Goal: Task Accomplishment & Management: Manage account settings

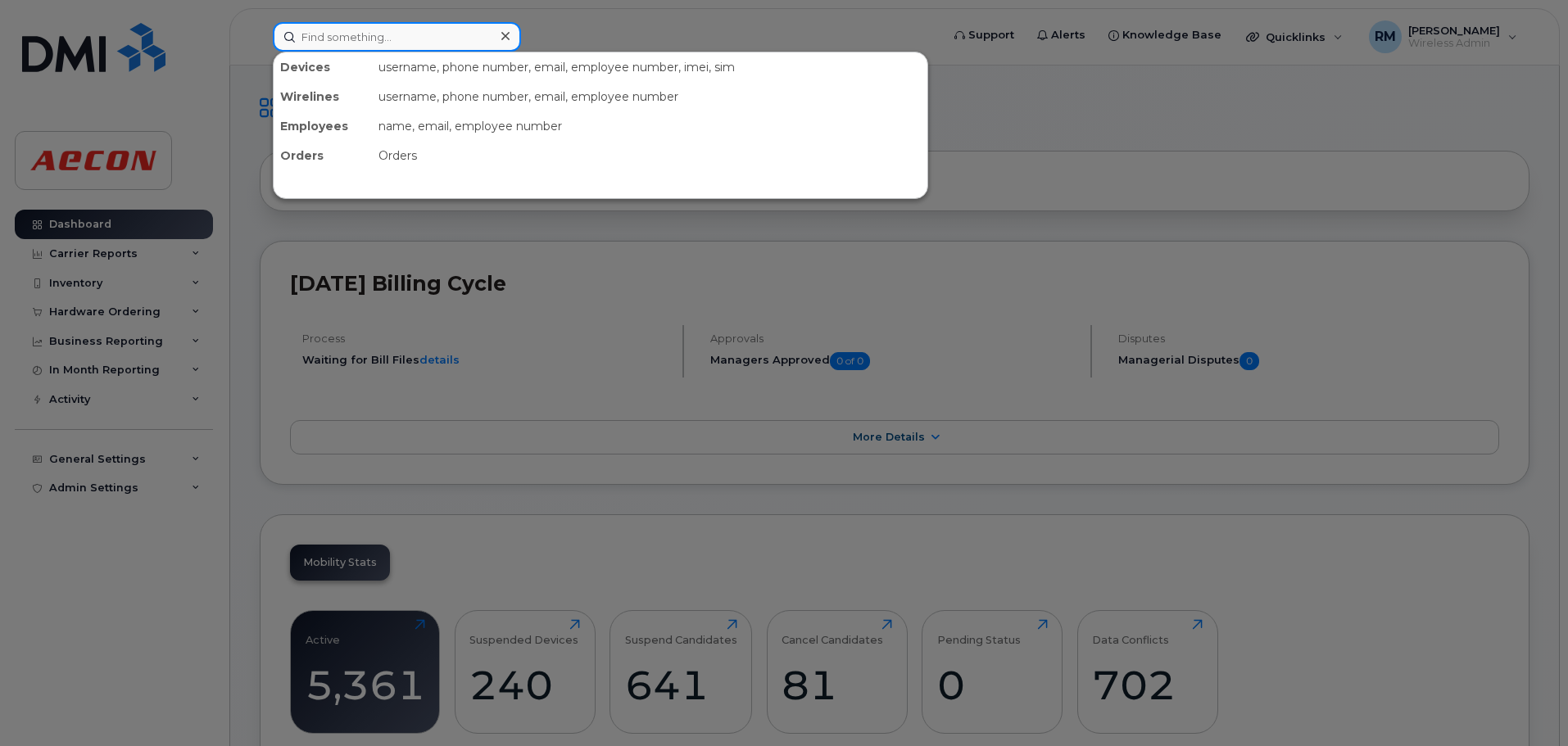
click at [367, 39] on input at bounding box center [396, 36] width 248 height 29
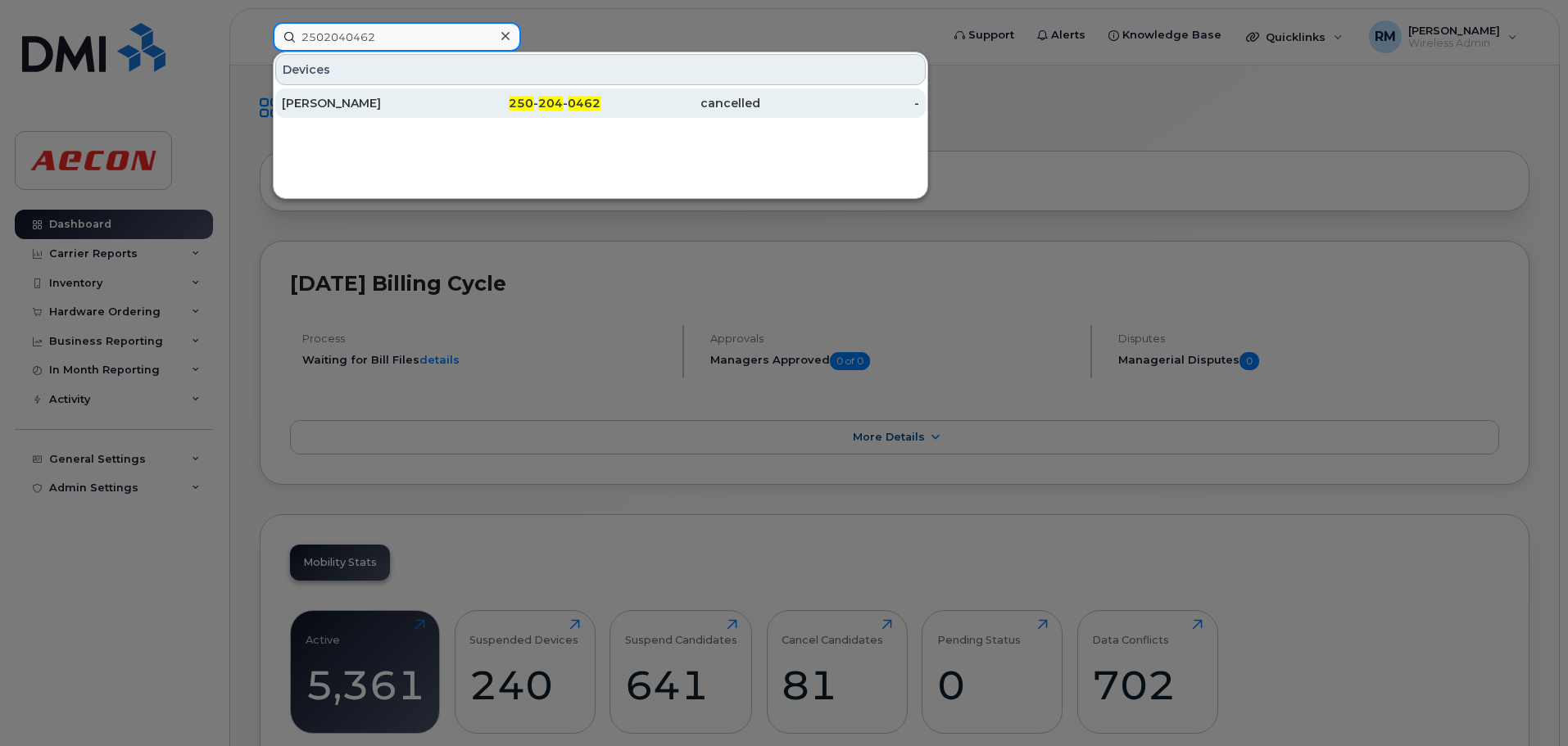
type input "2502040462"
click at [316, 107] on div "CARA DATO" at bounding box center [361, 104] width 160 height 17
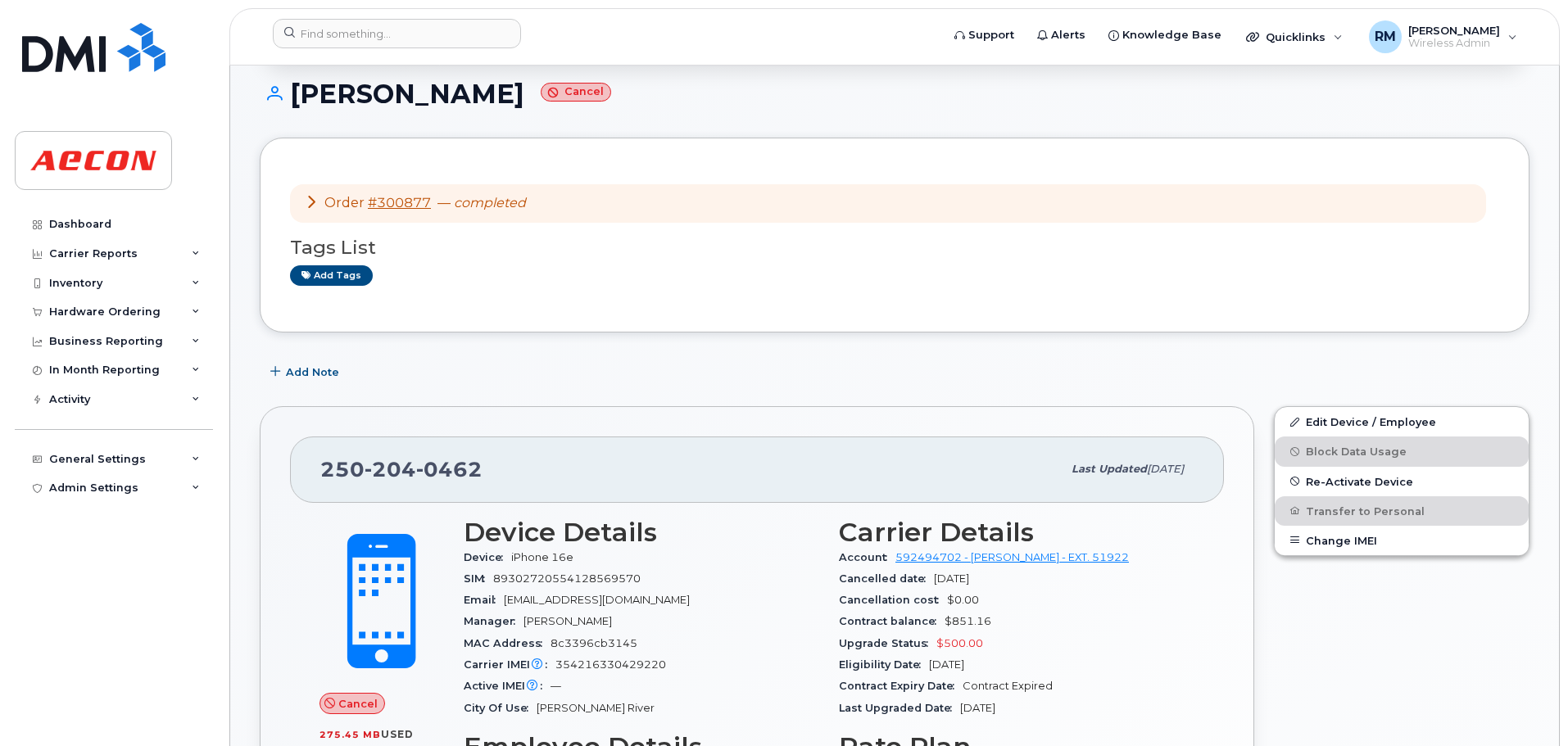
scroll to position [82, 0]
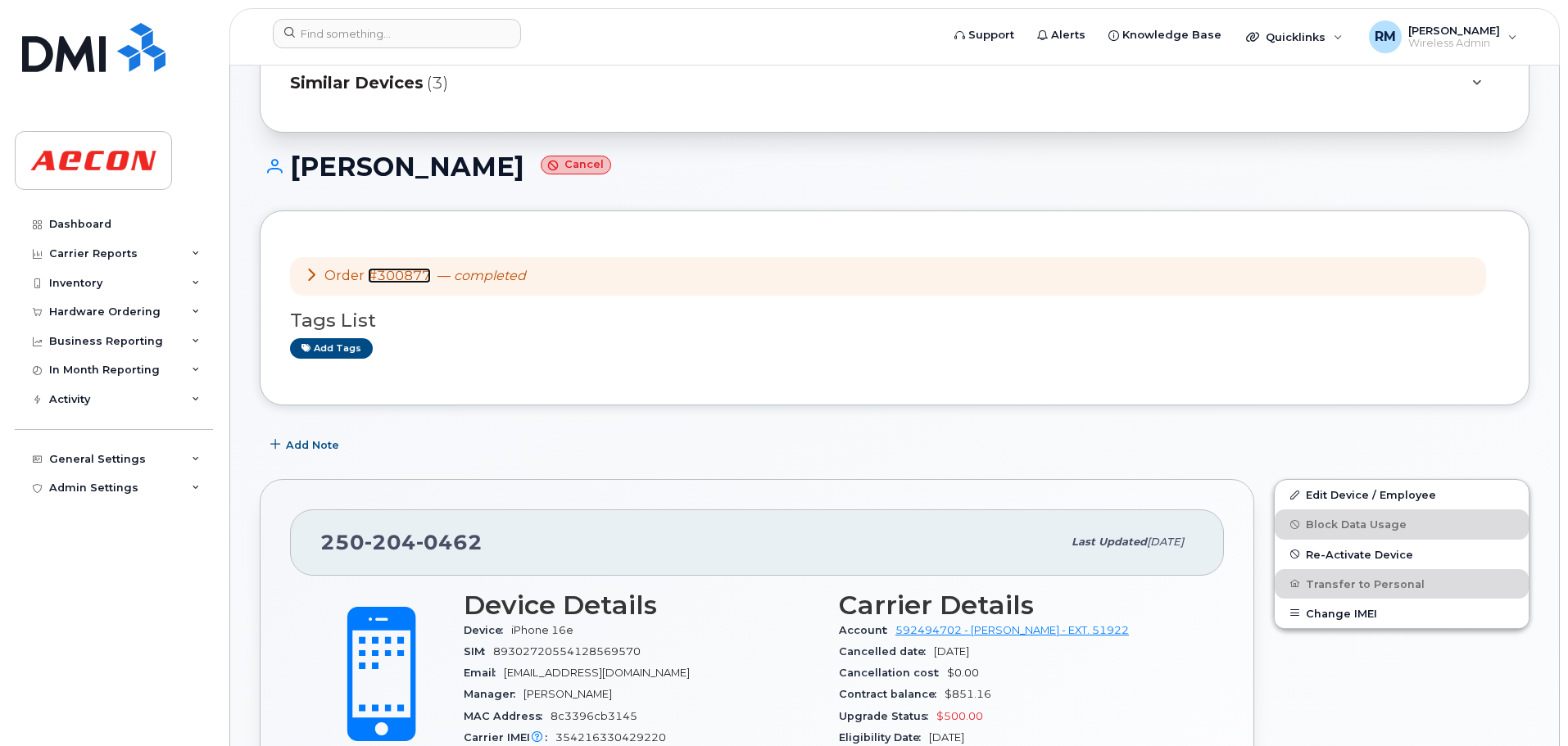
click at [391, 277] on link "#300877" at bounding box center [399, 275] width 63 height 16
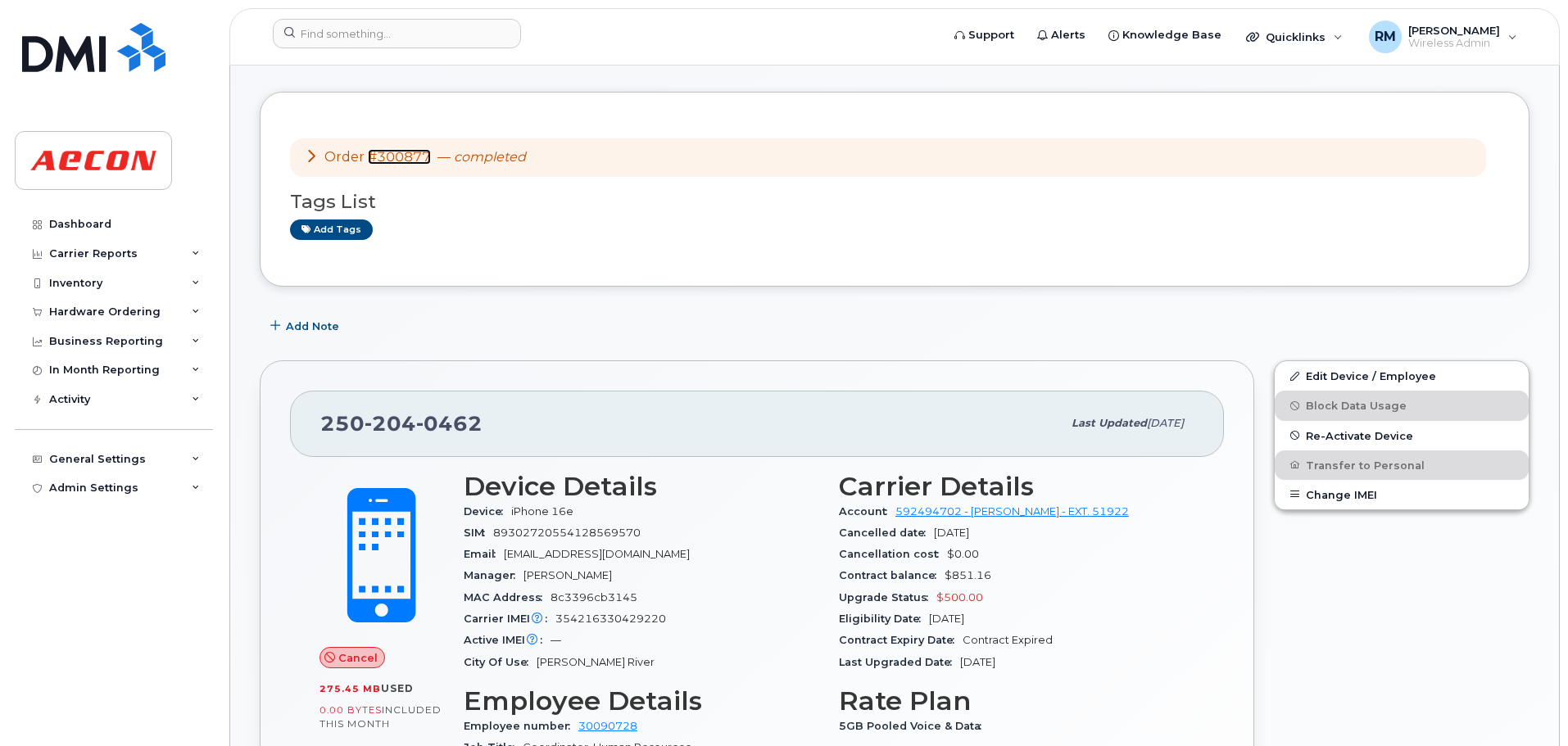
scroll to position [656, 0]
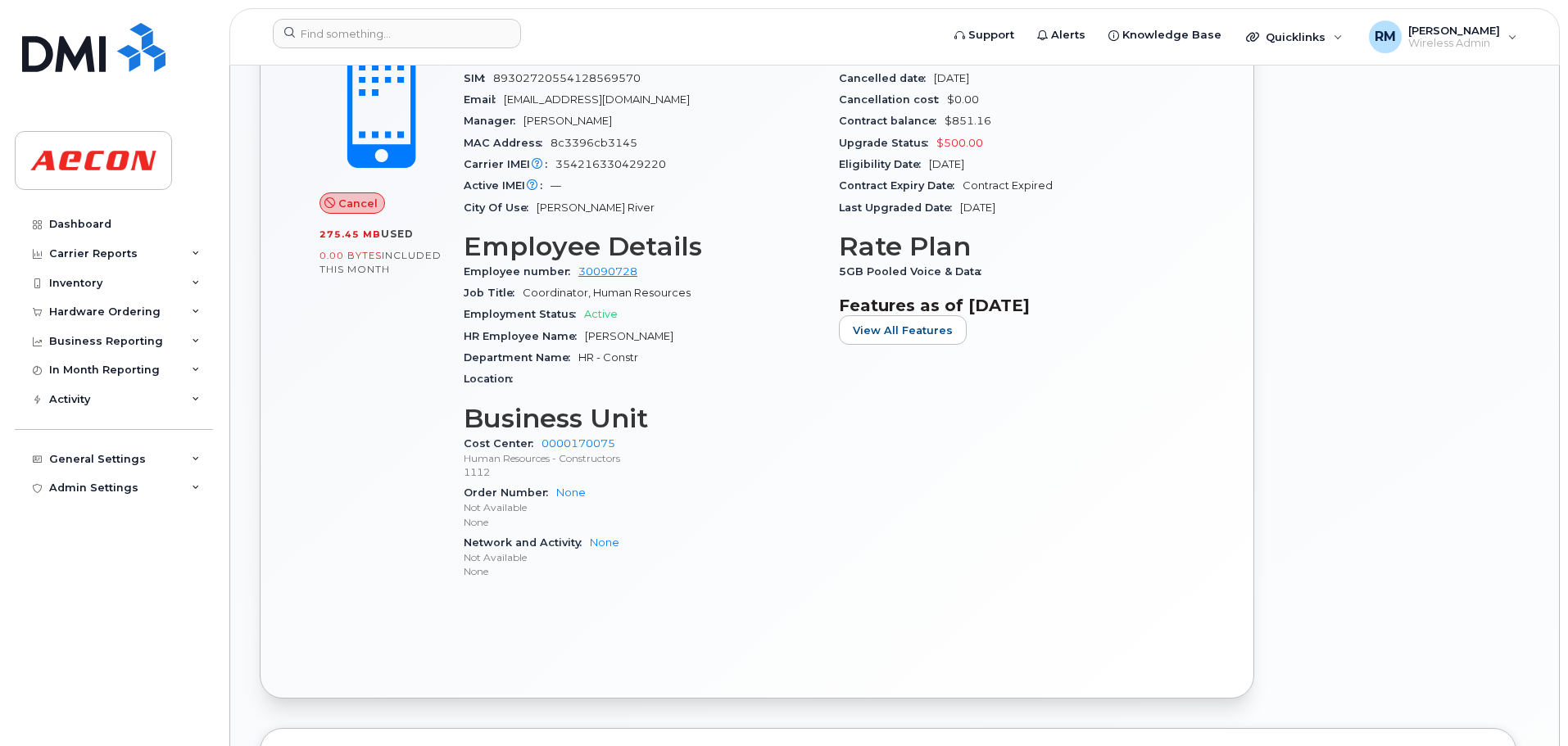
click at [633, 340] on span "Cara Dato" at bounding box center [629, 336] width 89 height 13
drag, startPoint x: 634, startPoint y: 335, endPoint x: 583, endPoint y: 335, distance: 51.0
click at [583, 335] on div "HR Employee Name Cara Dato" at bounding box center [641, 336] width 355 height 21
copy span "Cara Dato"
click at [360, 33] on input at bounding box center [396, 33] width 248 height 29
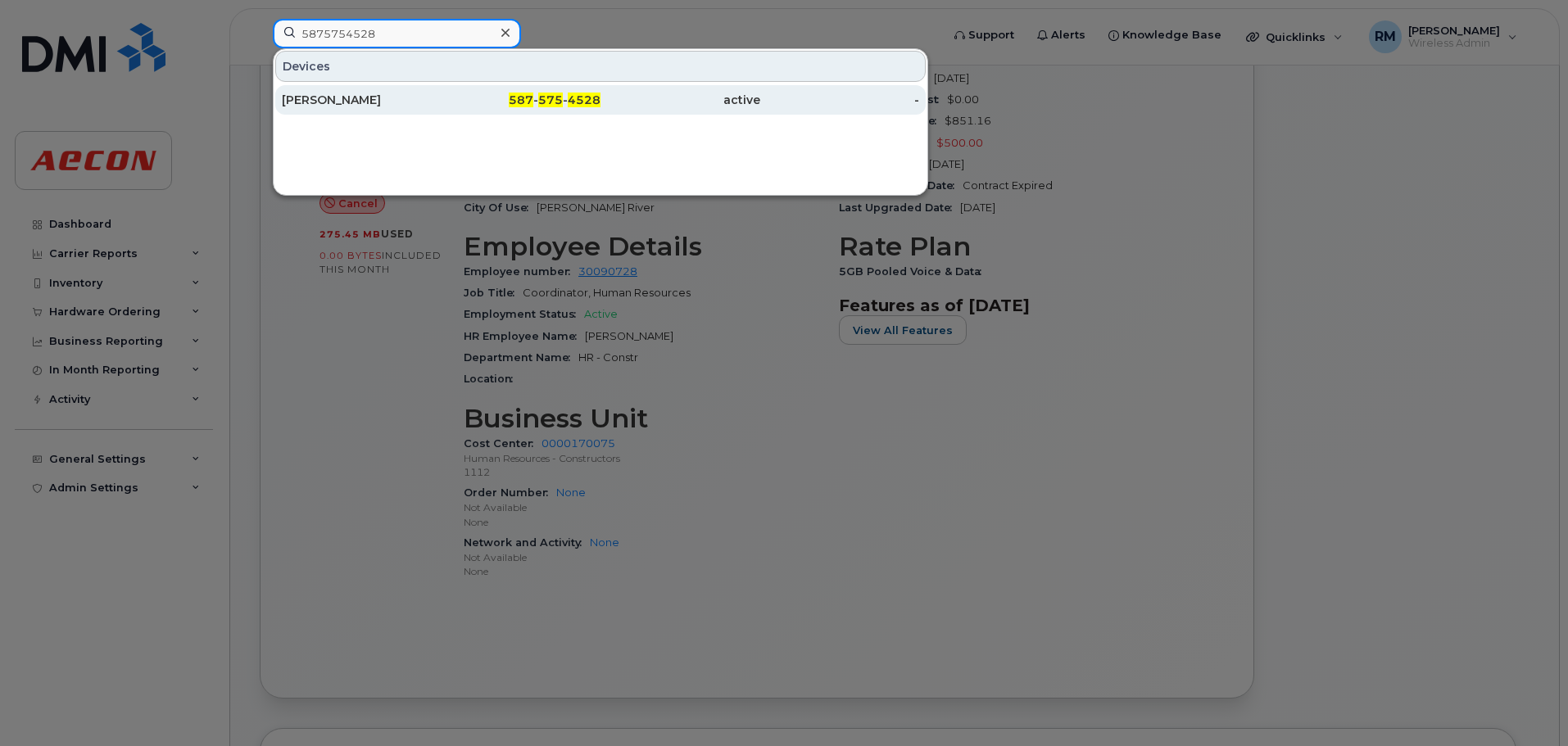
type input "5875754528"
click at [311, 107] on div "[PERSON_NAME]" at bounding box center [361, 100] width 160 height 17
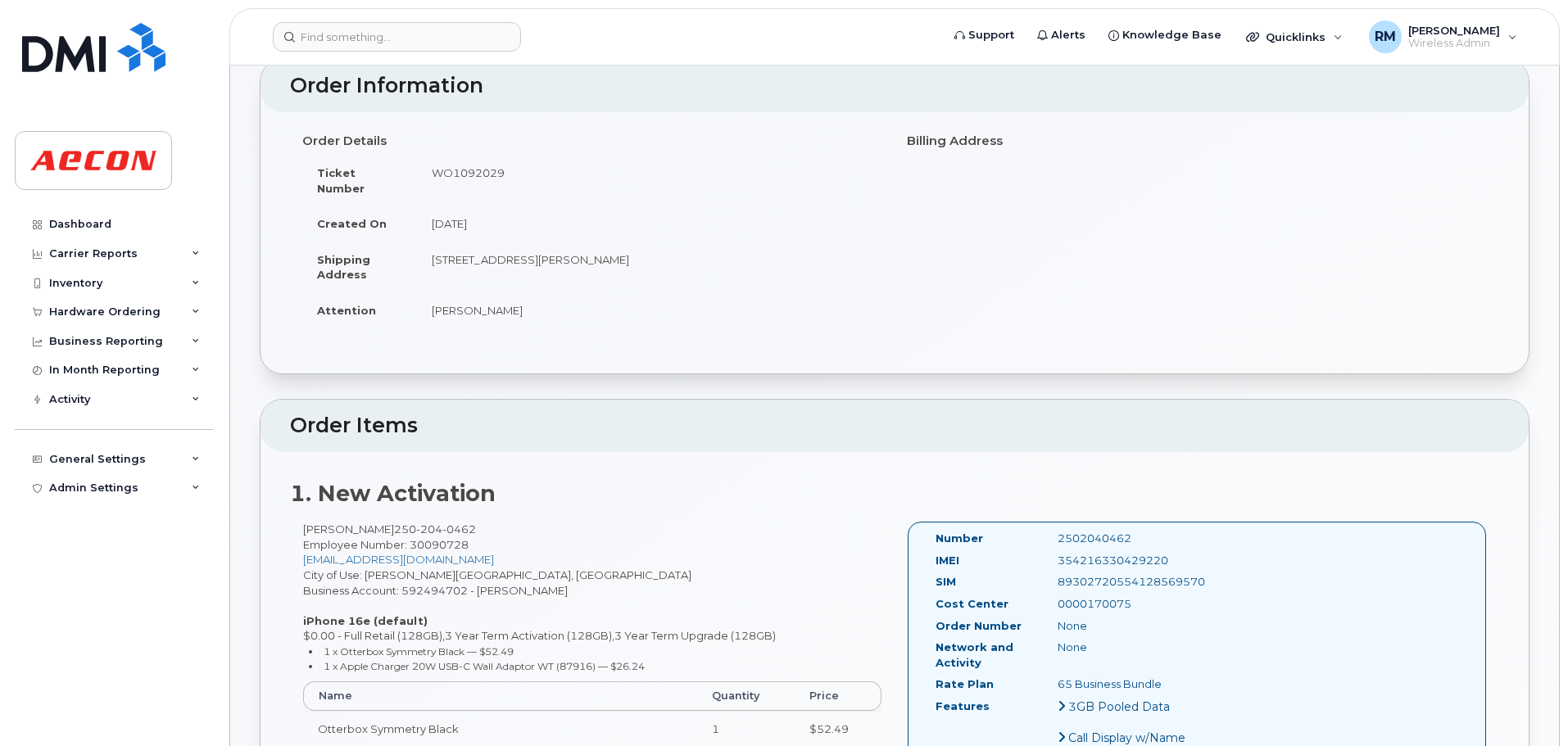
scroll to position [82, 0]
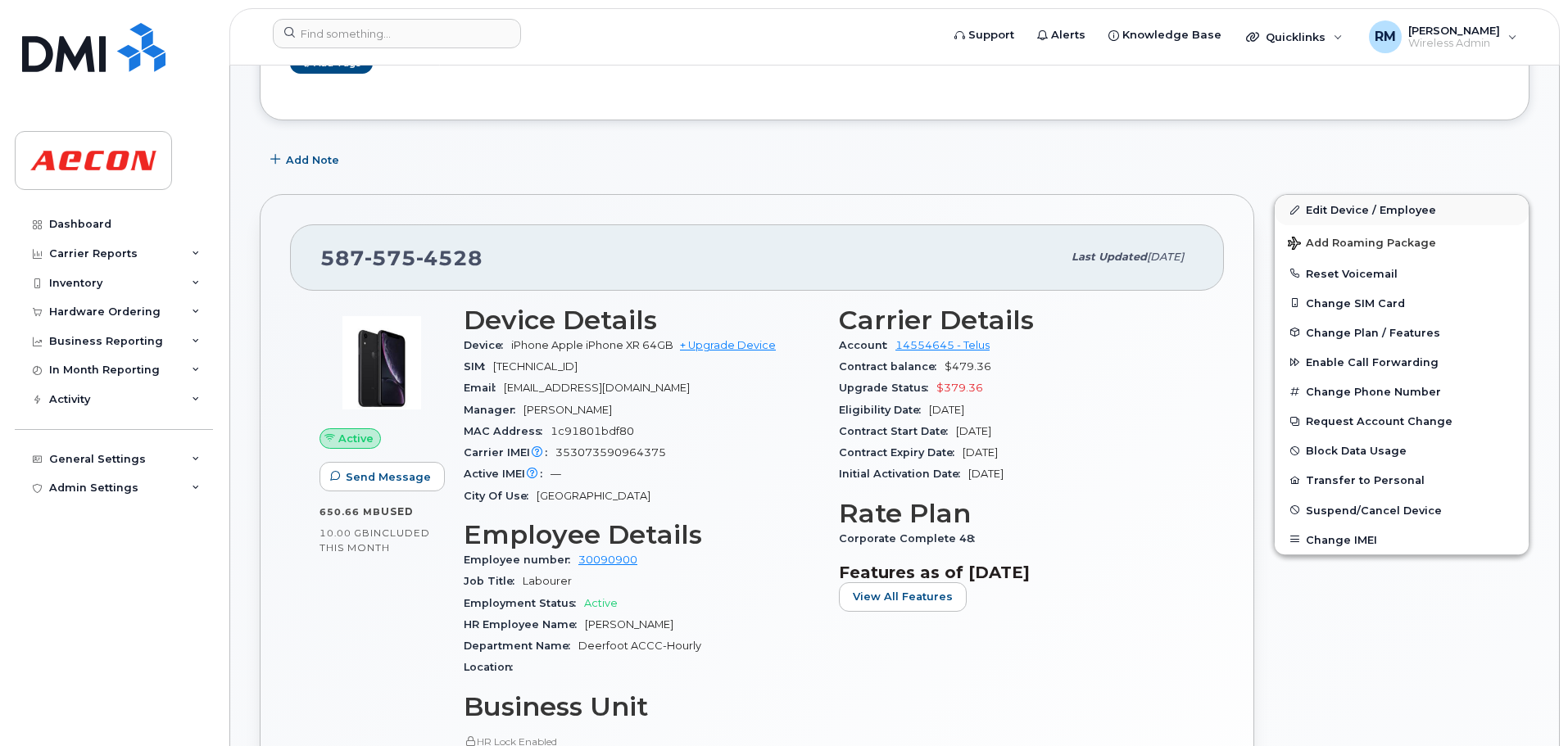
scroll to position [328, 0]
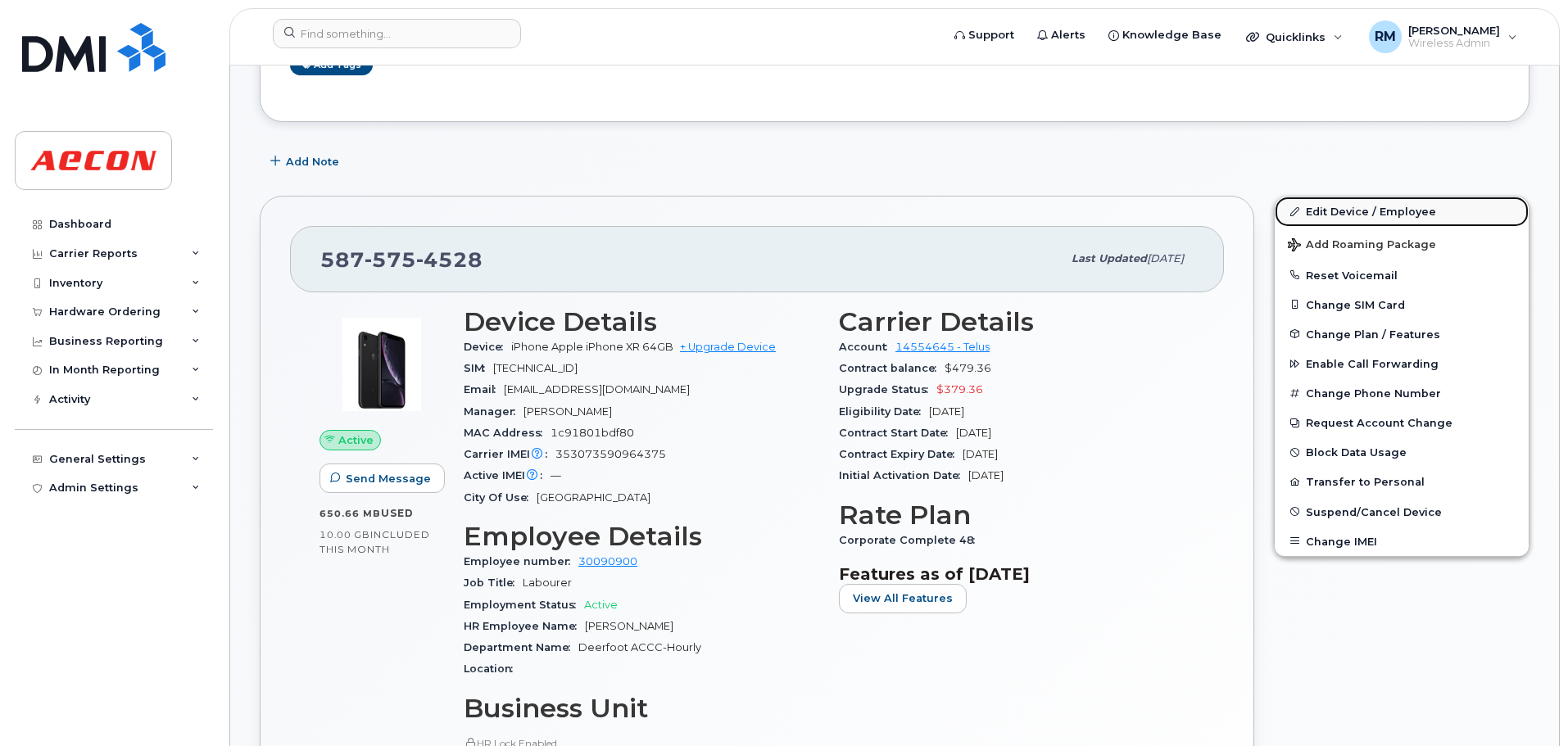
click at [1350, 217] on link "Edit Device / Employee" at bounding box center [1402, 211] width 254 height 29
click at [1322, 213] on link "Edit Device / Employee" at bounding box center [1402, 211] width 254 height 29
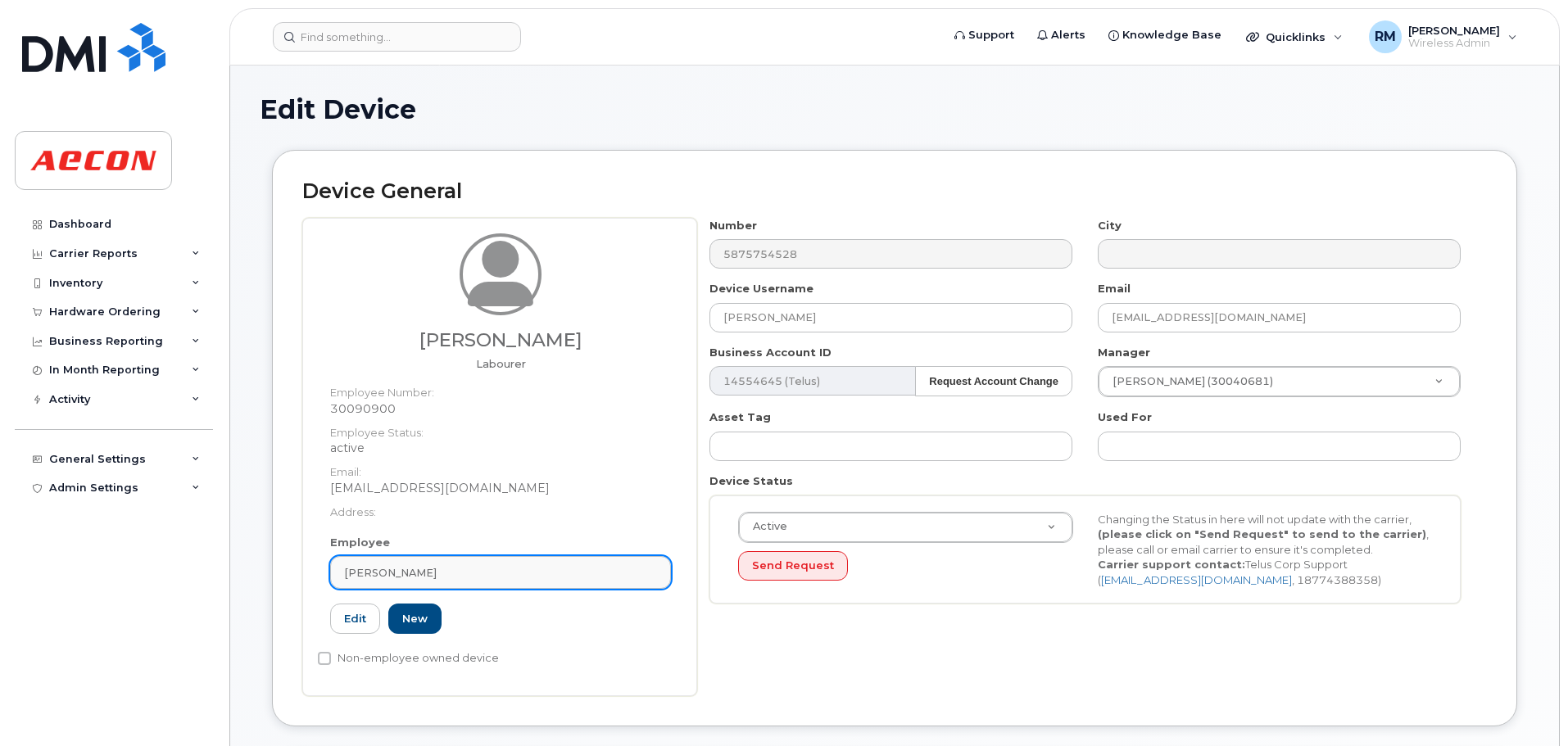
click at [359, 567] on span "[PERSON_NAME]" at bounding box center [390, 573] width 93 height 16
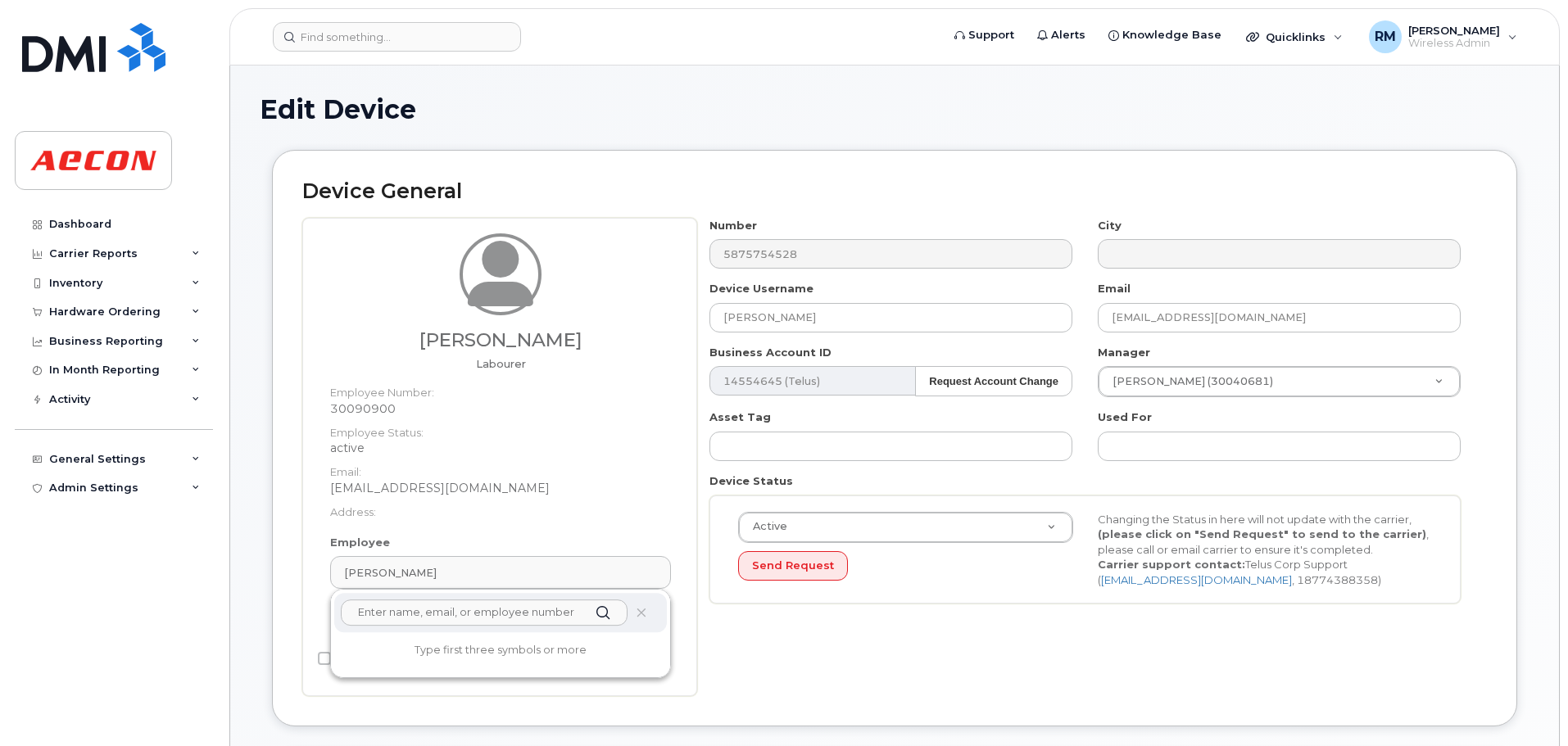
click at [396, 611] on input "text" at bounding box center [483, 612] width 287 height 26
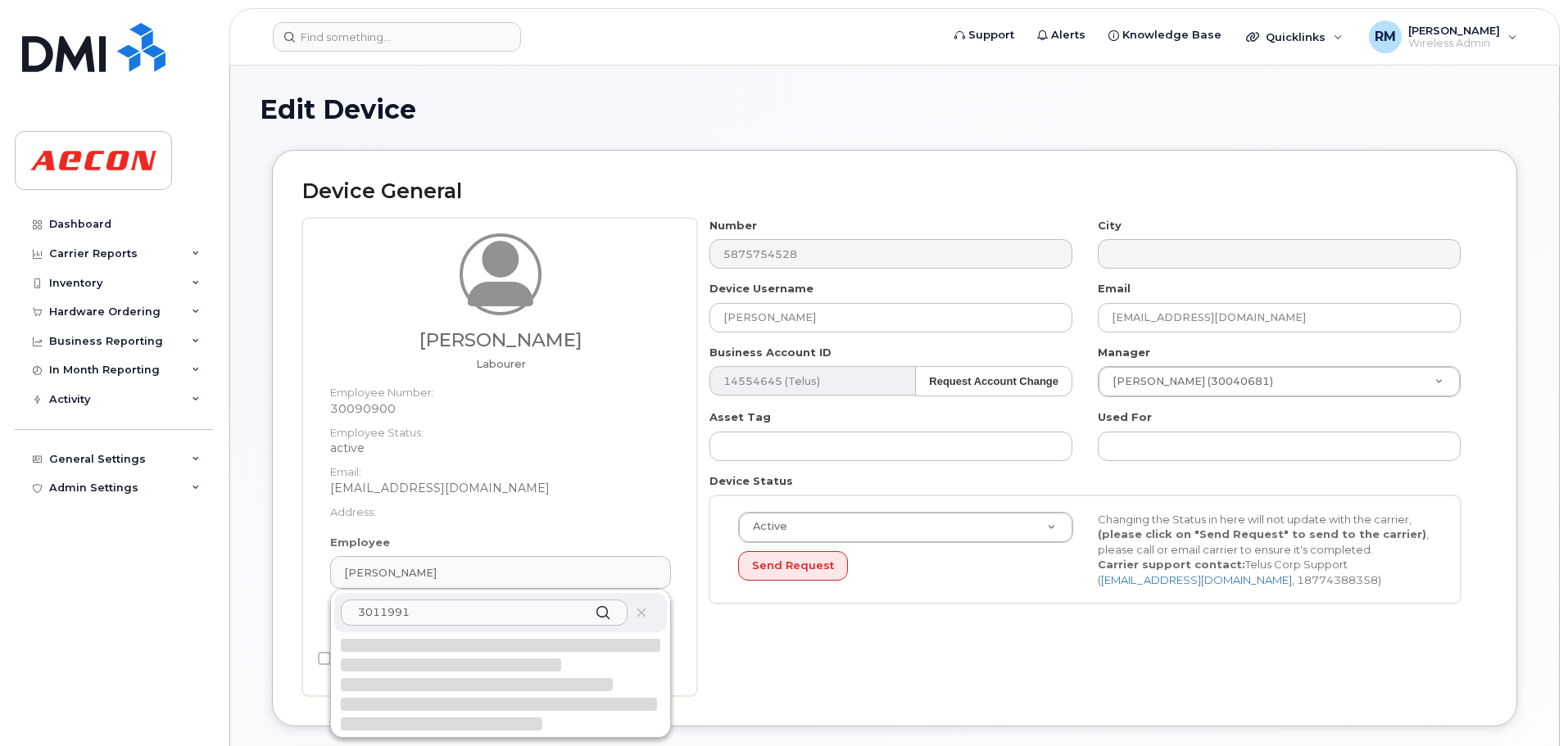
type input "30119911"
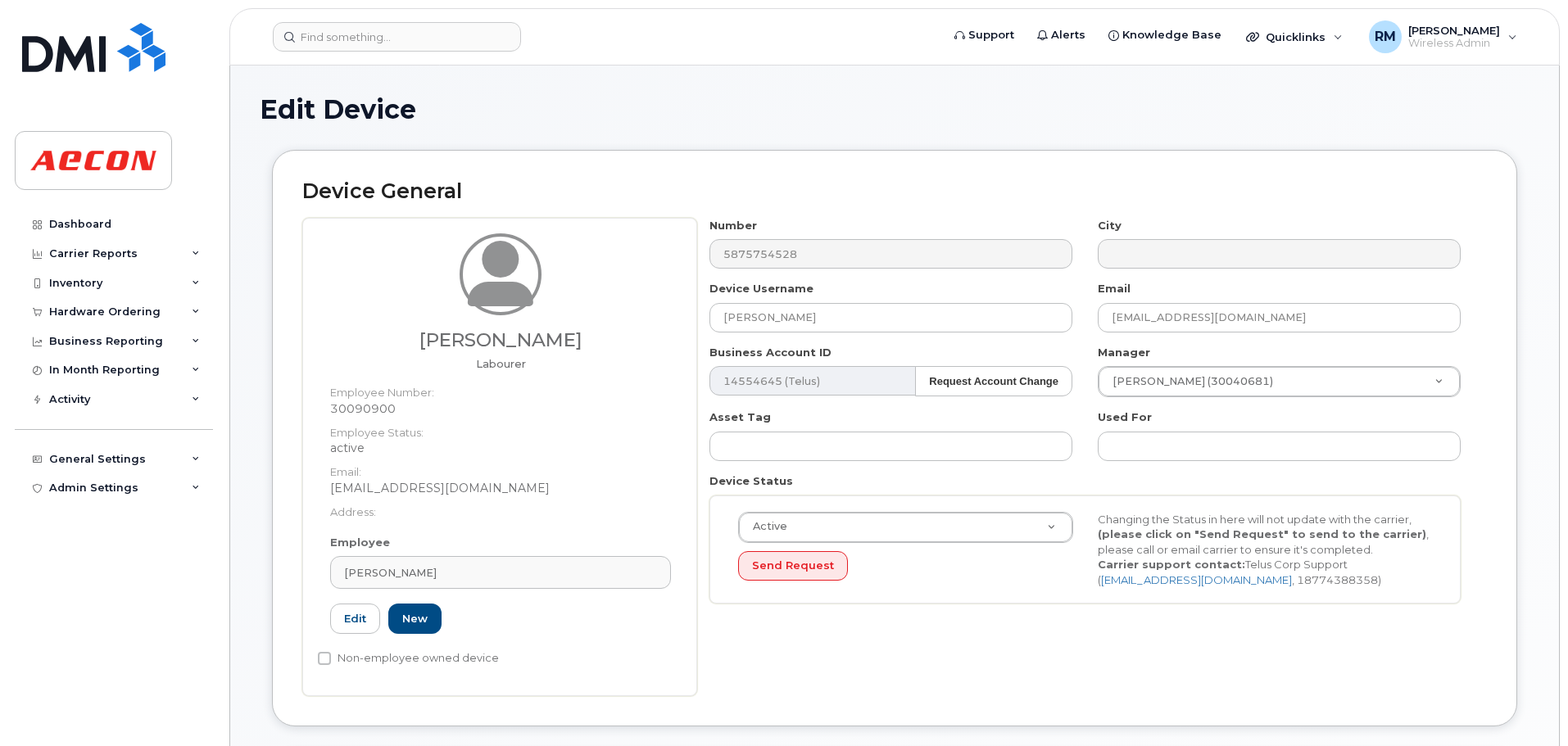
type input "Saving..."
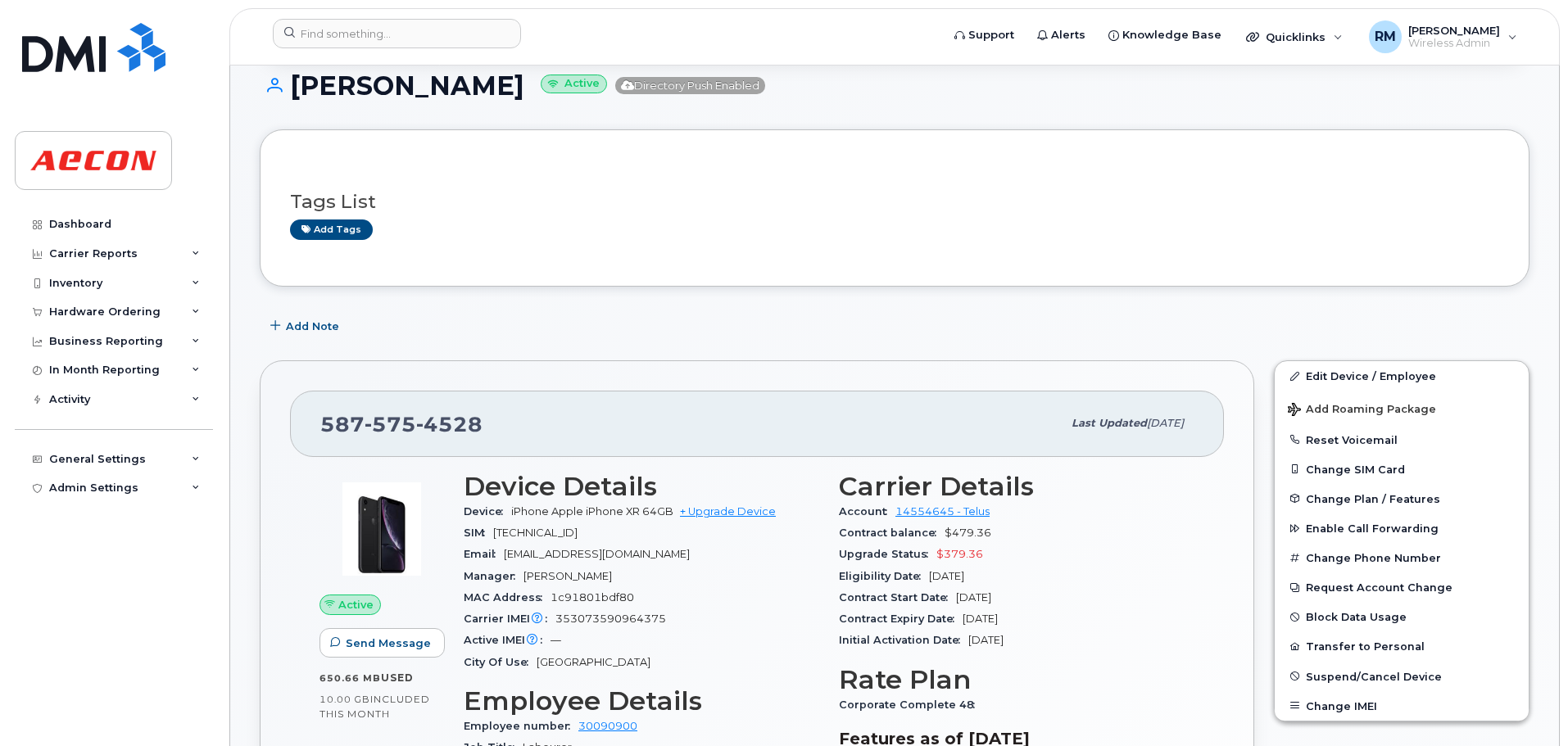
scroll to position [164, 0]
click at [1356, 377] on link "Edit Device / Employee" at bounding box center [1402, 375] width 254 height 29
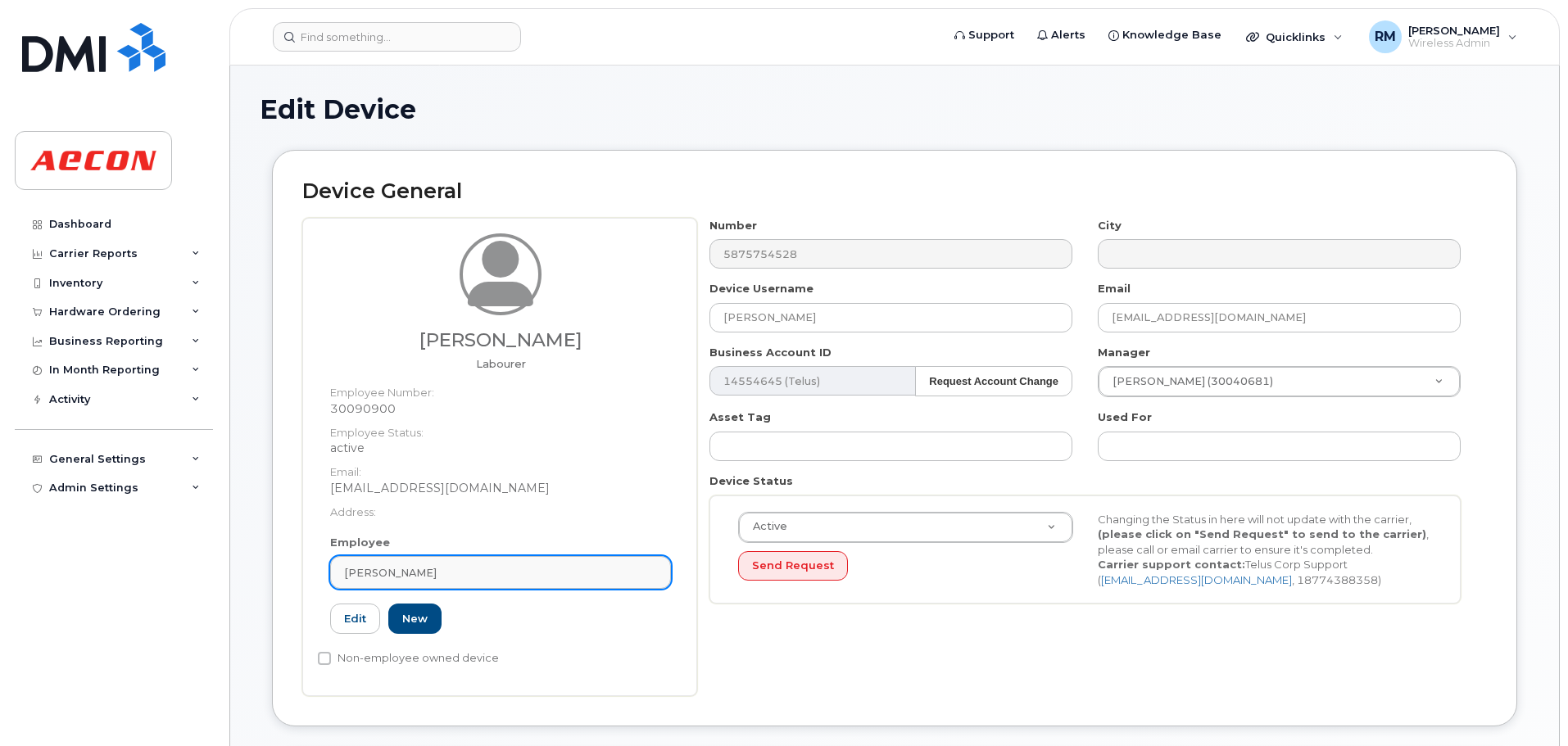
click at [512, 585] on link "[PERSON_NAME]" at bounding box center [500, 572] width 340 height 33
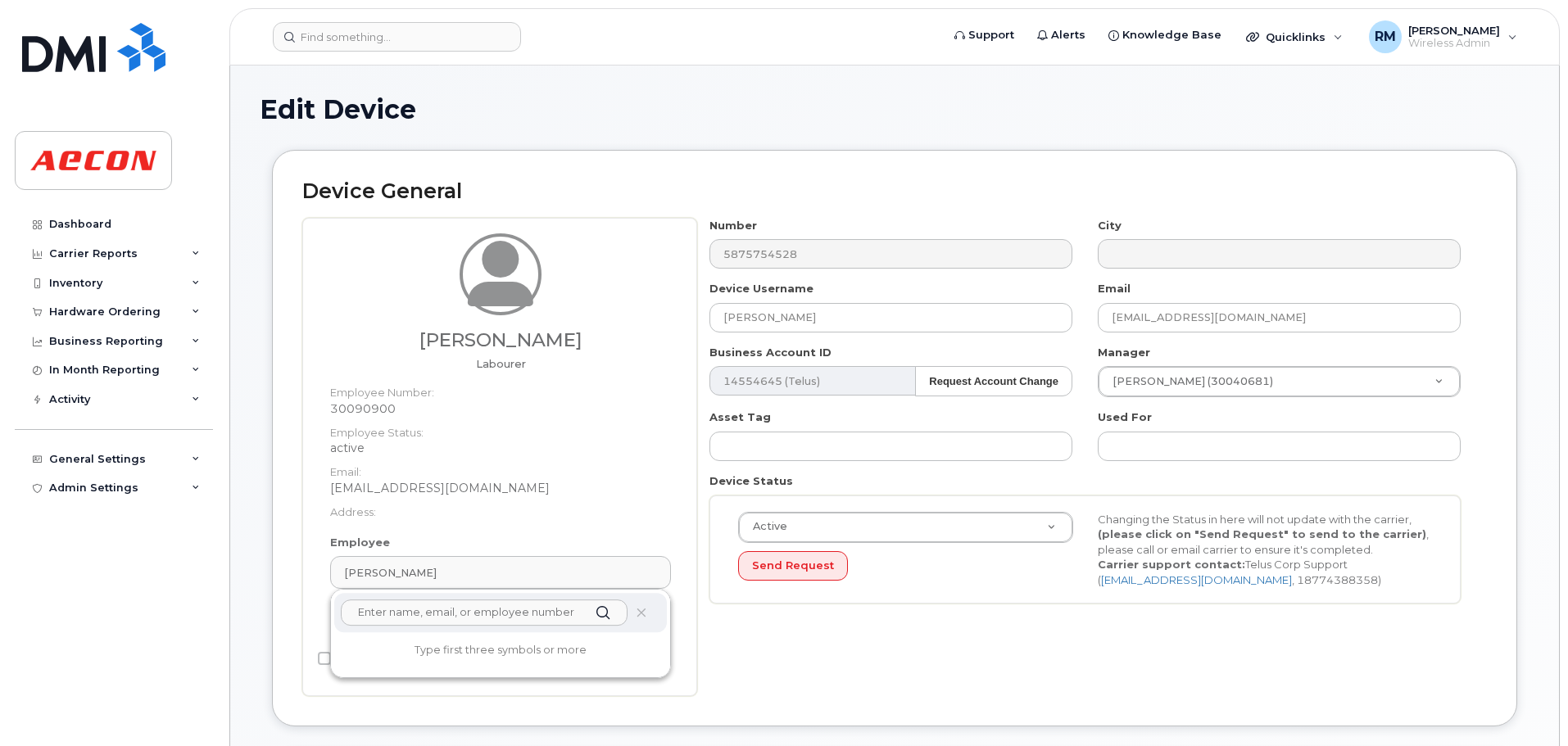
click at [445, 614] on input "text" at bounding box center [483, 612] width 287 height 26
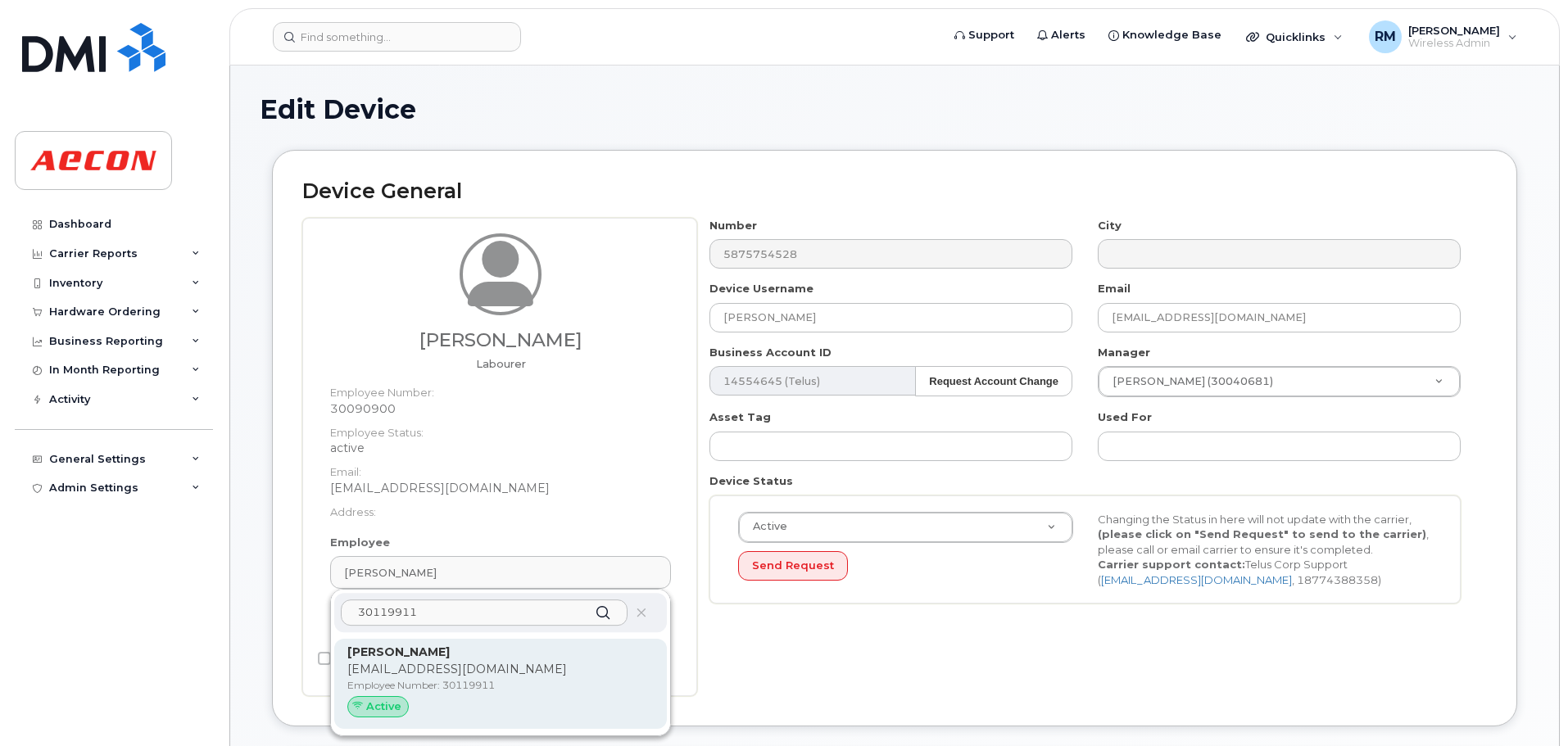
type input "30119911"
click at [403, 677] on div "[PERSON_NAME] [EMAIL_ADDRESS][DOMAIN_NAME] Employee Number: 30119911 Active" at bounding box center [500, 684] width 306 height 80
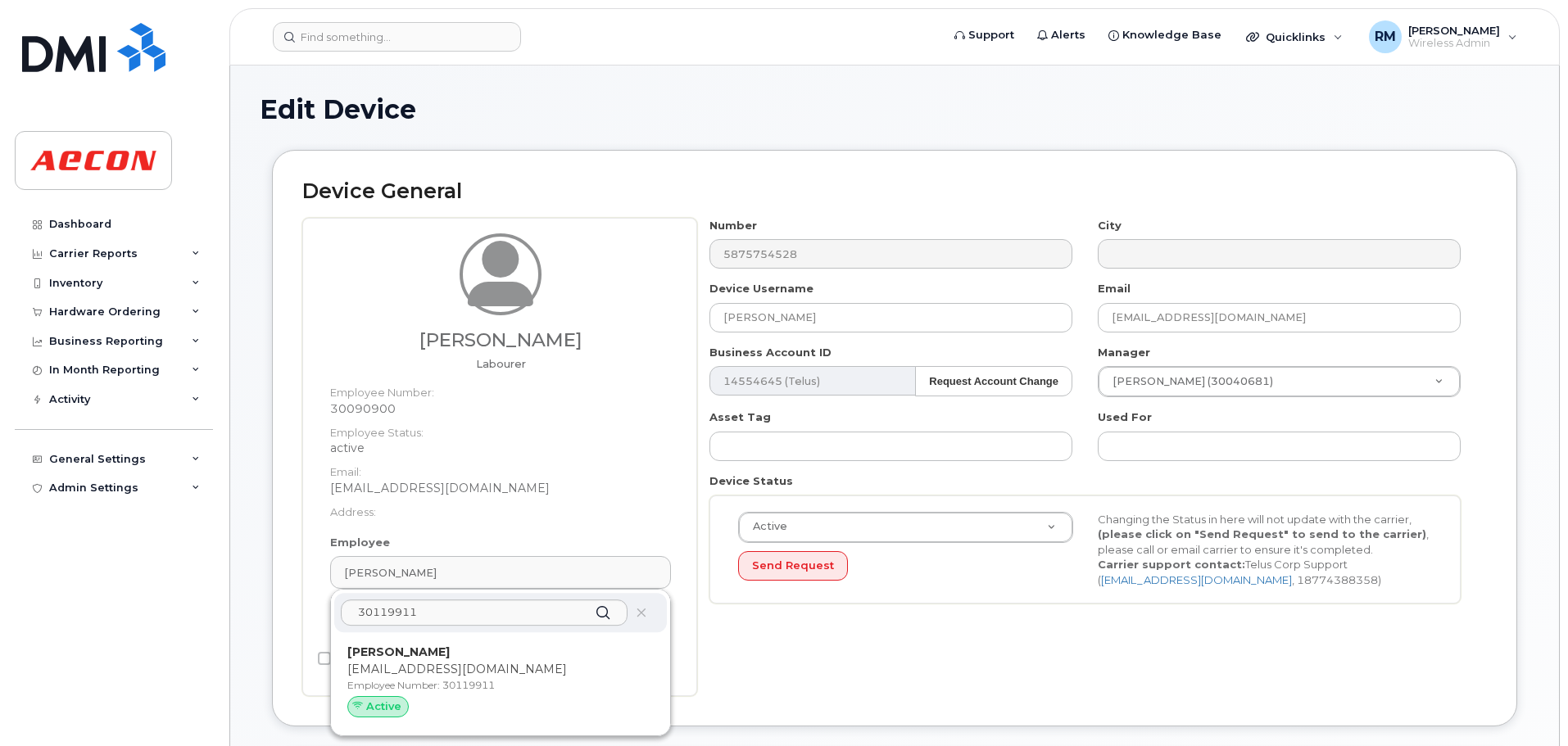
type input "30119911"
type input "[PERSON_NAME]"
type input "[EMAIL_ADDRESS][DOMAIN_NAME]"
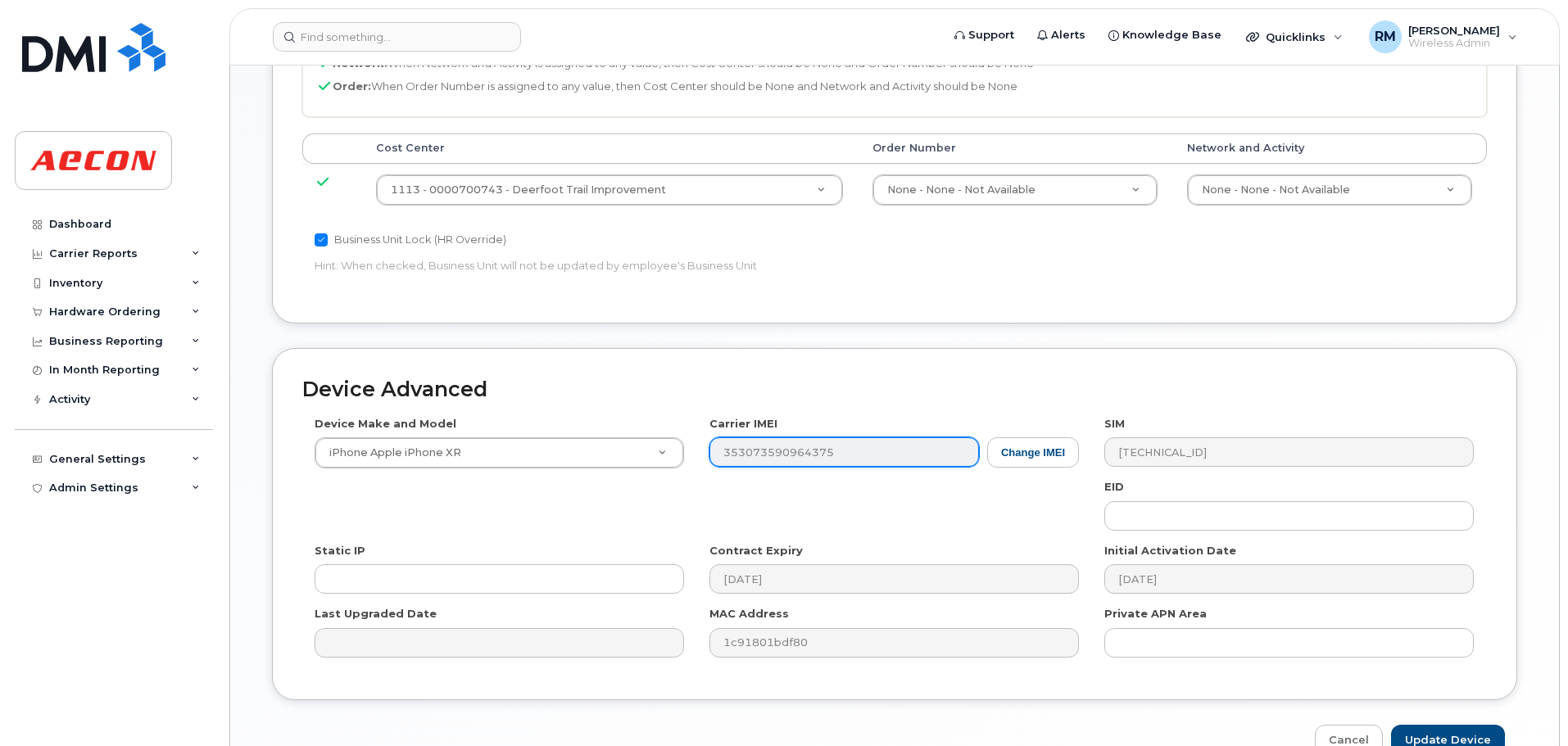
scroll to position [886, 0]
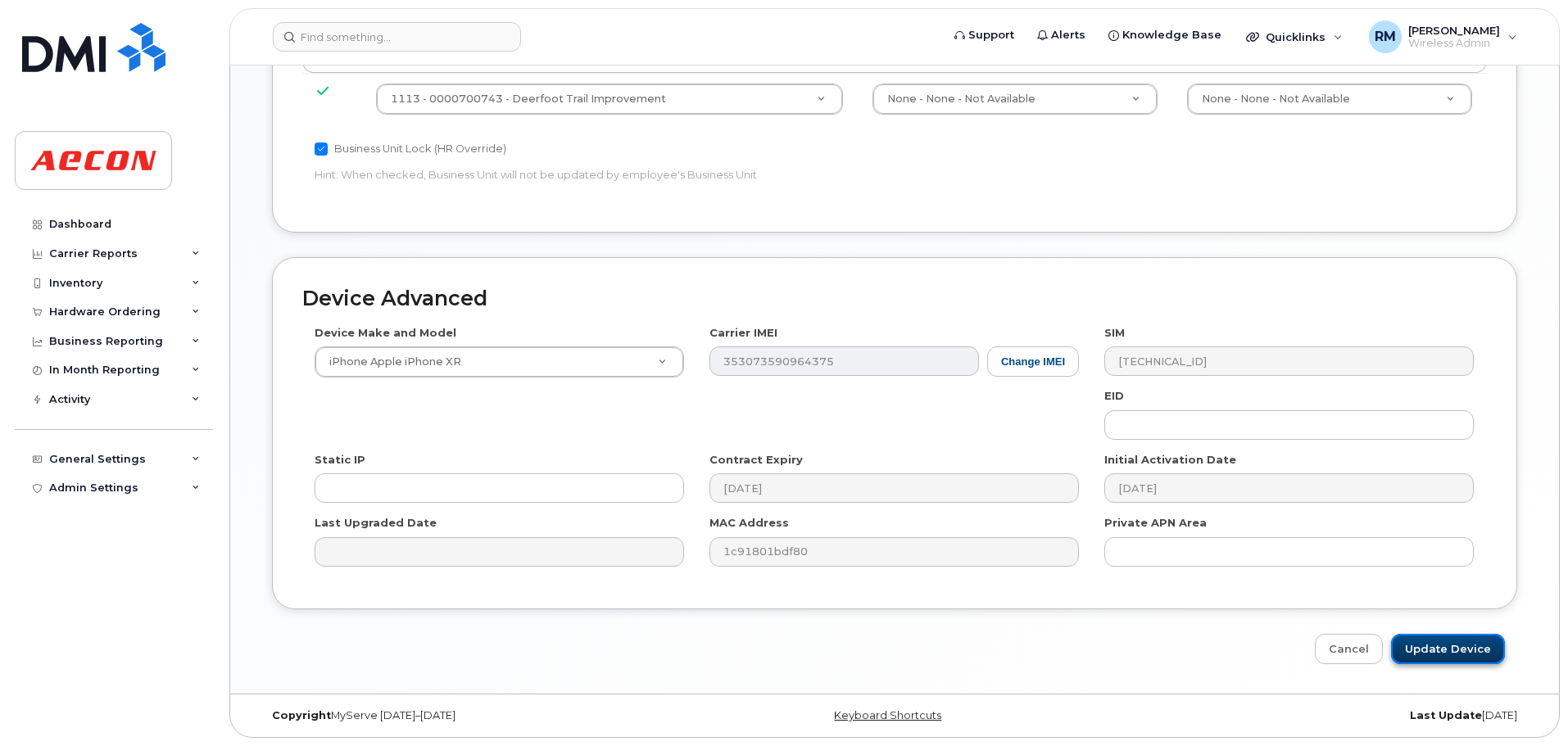
click at [1458, 653] on input "Update Device" at bounding box center [1448, 649] width 114 height 30
type input "Saving..."
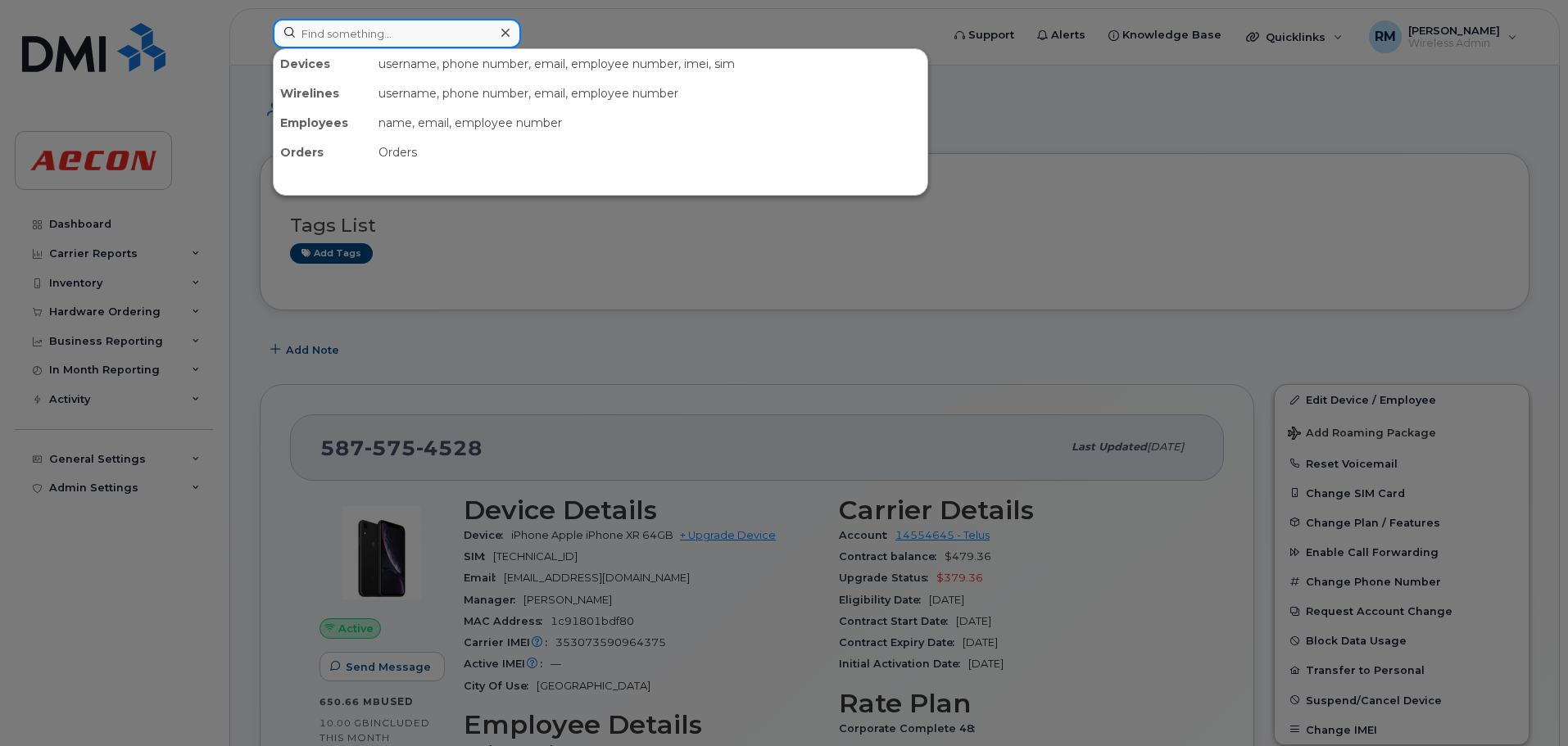
click at [340, 33] on input at bounding box center [396, 33] width 248 height 29
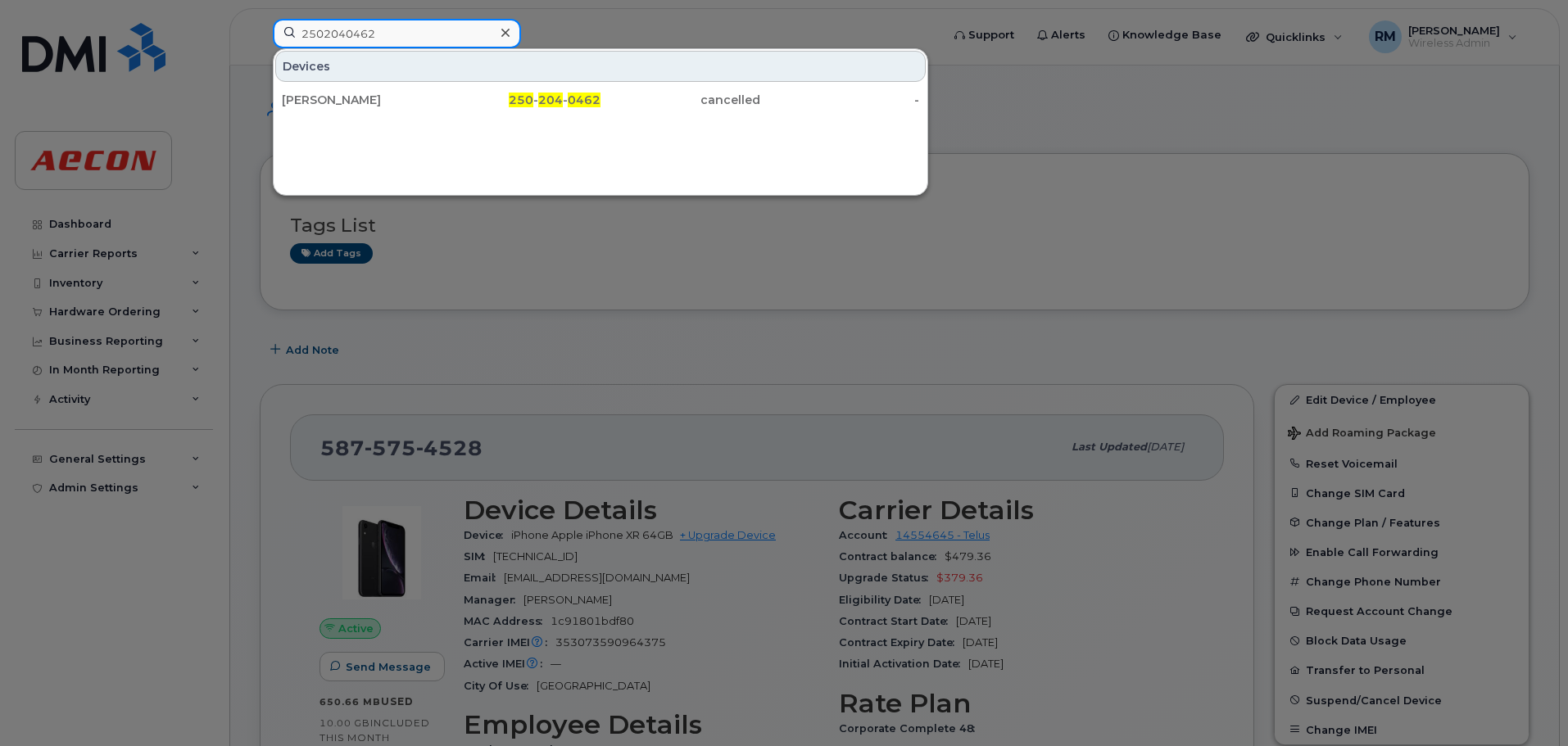
type input "2502040462"
click at [506, 29] on icon at bounding box center [505, 33] width 8 height 13
